Goal: Navigation & Orientation: Find specific page/section

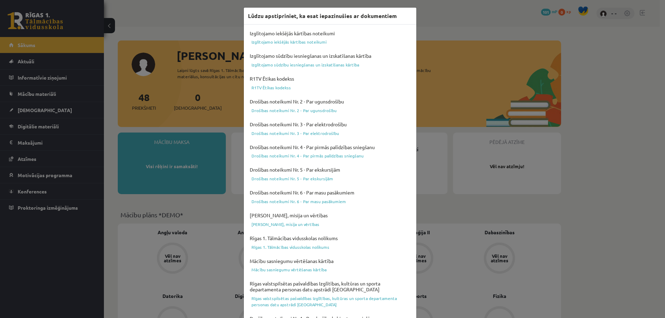
click at [413, 73] on div "Izglītojamo iekšējās kārtības noteikumi Izglītojamo iekšējās kārtības noteikumi…" at bounding box center [330, 249] width 172 height 449
drag, startPoint x: 391, startPoint y: 88, endPoint x: 373, endPoint y: 87, distance: 18.1
drag, startPoint x: 373, startPoint y: 87, endPoint x: 403, endPoint y: 58, distance: 42.1
click at [403, 58] on h4 "Izglītojamo sūdzību iesniegšanas un izskatīšanas kārtība" at bounding box center [330, 55] width 164 height 9
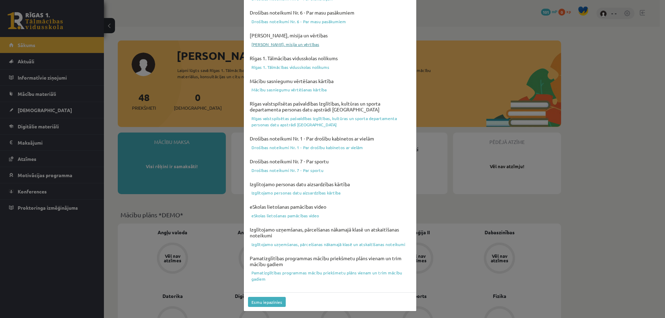
scroll to position [181, 0]
click at [268, 303] on button "Esmu iepazinies" at bounding box center [267, 301] width 38 height 10
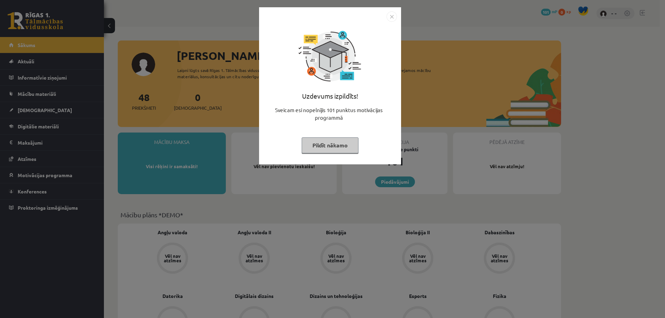
click at [337, 149] on button "Pildīt nākamo" at bounding box center [330, 145] width 57 height 16
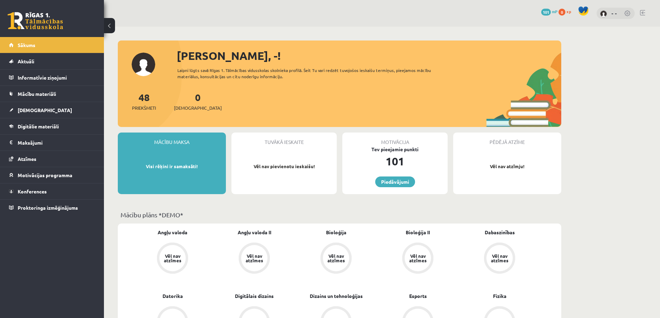
click at [154, 166] on p "Visi rēķini ir samaksāti!" at bounding box center [171, 166] width 101 height 7
click at [485, 73] on div "[PERSON_NAME], -! Laipni lūgts savā Rīgas 1. Tālmācības vidusskolas skolnieka p…" at bounding box center [339, 87] width 443 height 80
click at [35, 140] on legend "Maksājumi 0" at bounding box center [57, 143] width 78 height 16
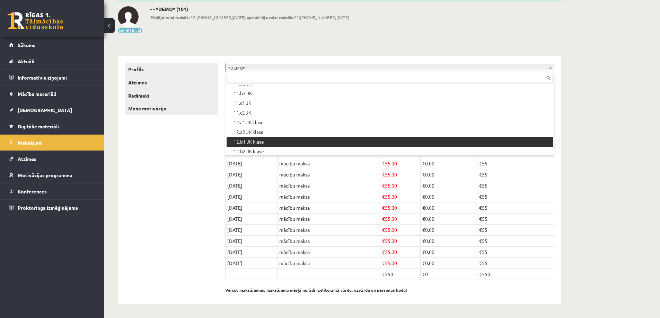
scroll to position [231, 0]
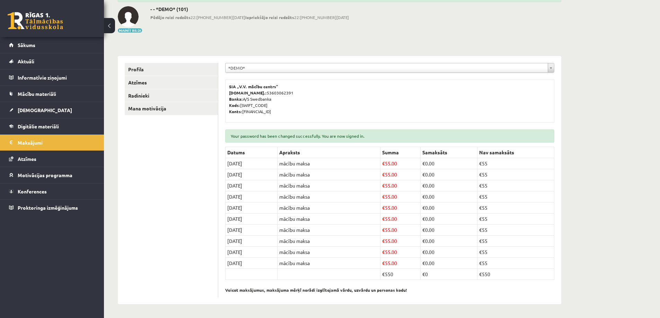
click at [133, 18] on img at bounding box center [128, 16] width 21 height 21
click at [150, 109] on link "Mana motivācija" at bounding box center [171, 108] width 93 height 13
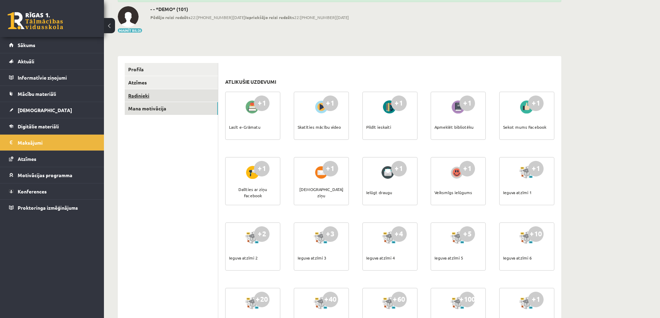
click at [166, 97] on link "Radinieki" at bounding box center [171, 95] width 93 height 13
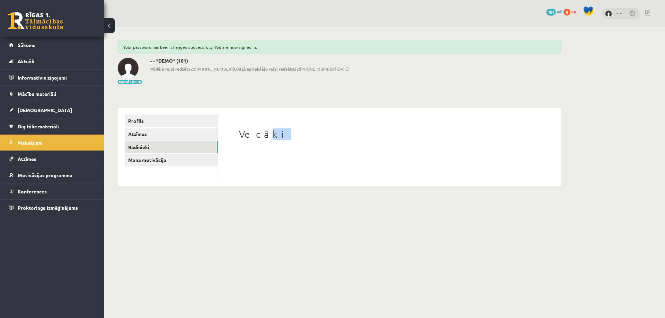
click at [274, 129] on h1 "Vecāki" at bounding box center [389, 134] width 301 height 12
click at [318, 132] on h1 "Vecāki" at bounding box center [389, 134] width 301 height 12
click at [38, 179] on link "Motivācijas programma" at bounding box center [52, 175] width 86 height 16
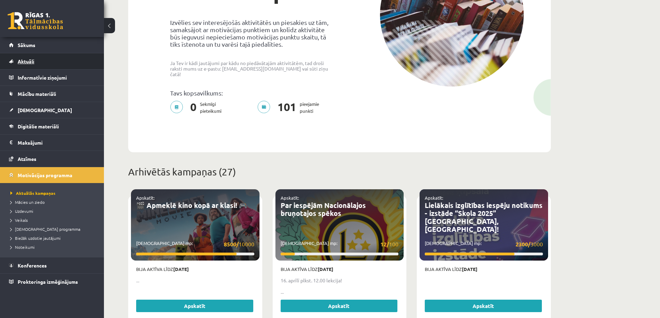
scroll to position [104, 0]
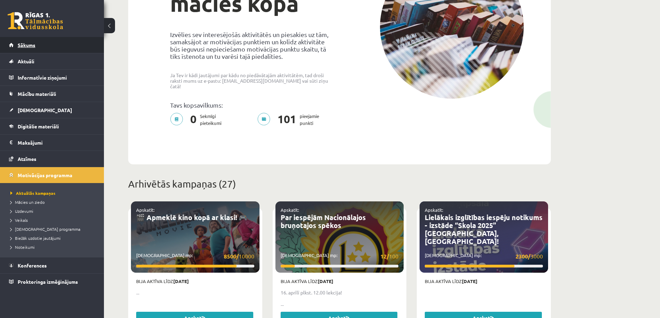
click at [33, 48] on link "Sākums" at bounding box center [52, 45] width 86 height 16
